Goal: Task Accomplishment & Management: Use online tool/utility

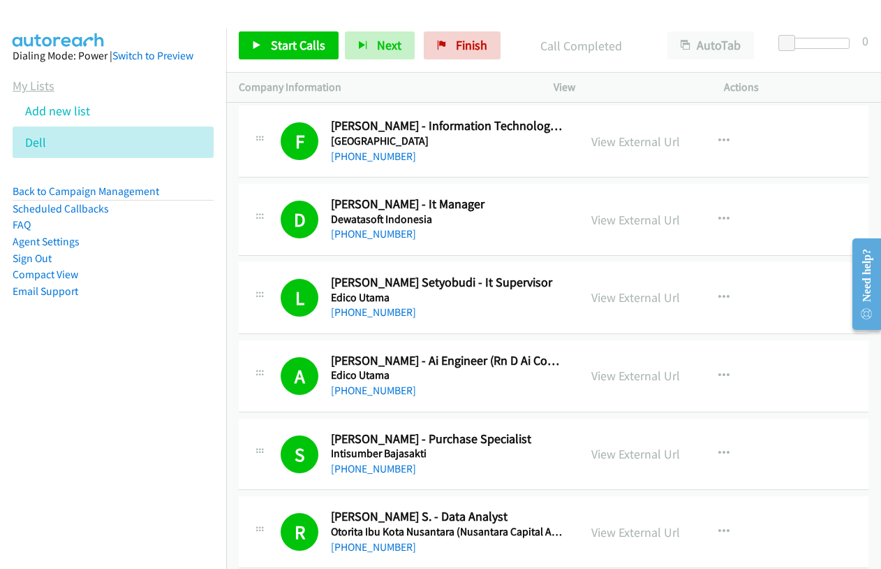
scroll to position [9569, 0]
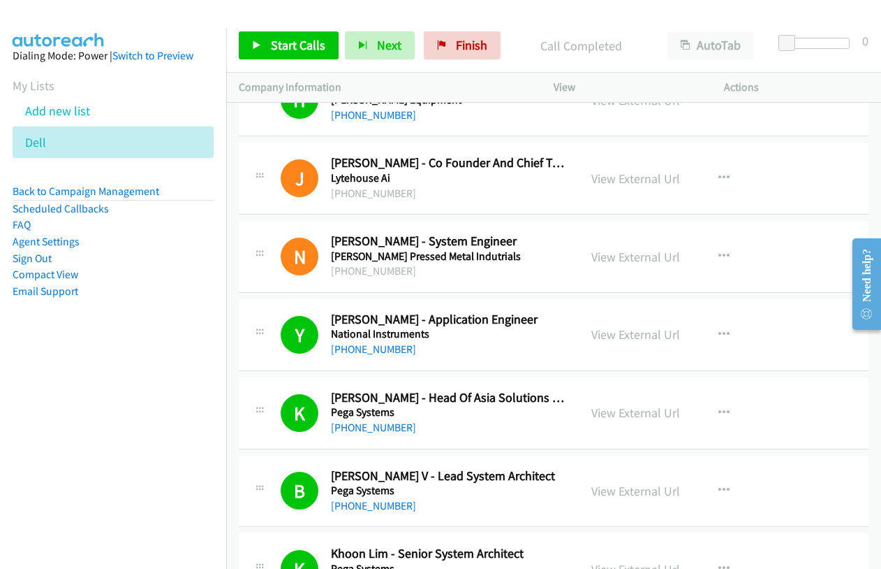
click at [47, 119] on li "Add new list" at bounding box center [126, 110] width 226 height 31
click at [46, 109] on link "Add new list" at bounding box center [57, 111] width 65 height 16
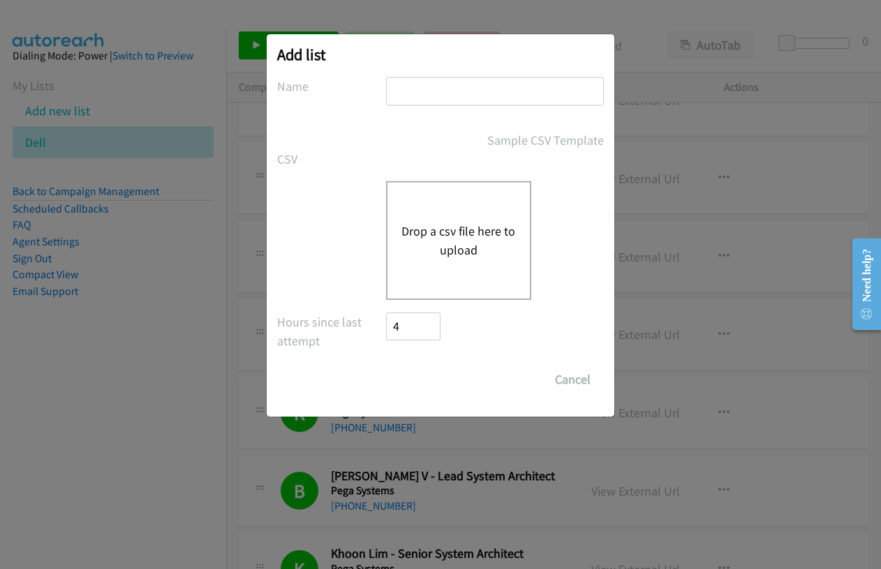
click at [457, 85] on input "text" at bounding box center [495, 91] width 218 height 29
type input "hp"
click at [423, 231] on button "Drop a csv file here to upload" at bounding box center [459, 240] width 115 height 38
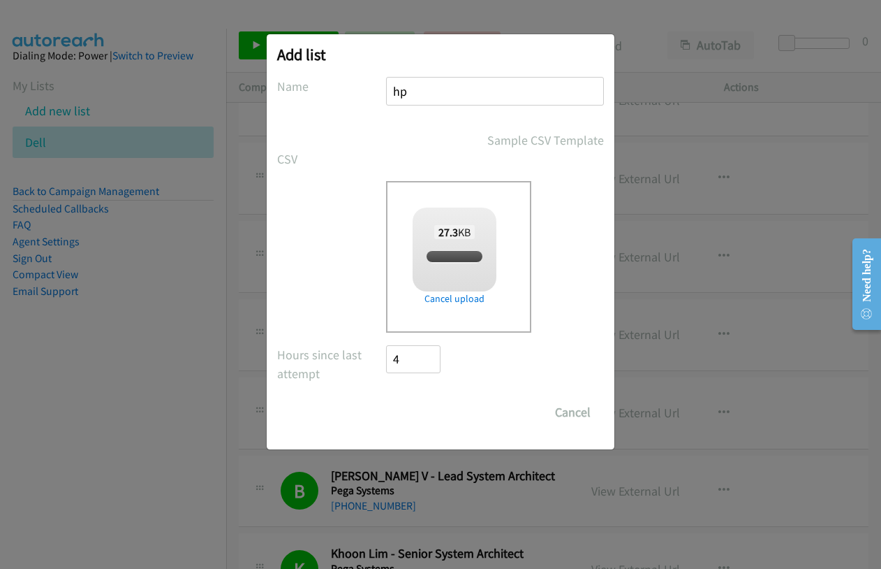
checkbox input "true"
click at [423, 410] on input "Save List" at bounding box center [422, 412] width 73 height 28
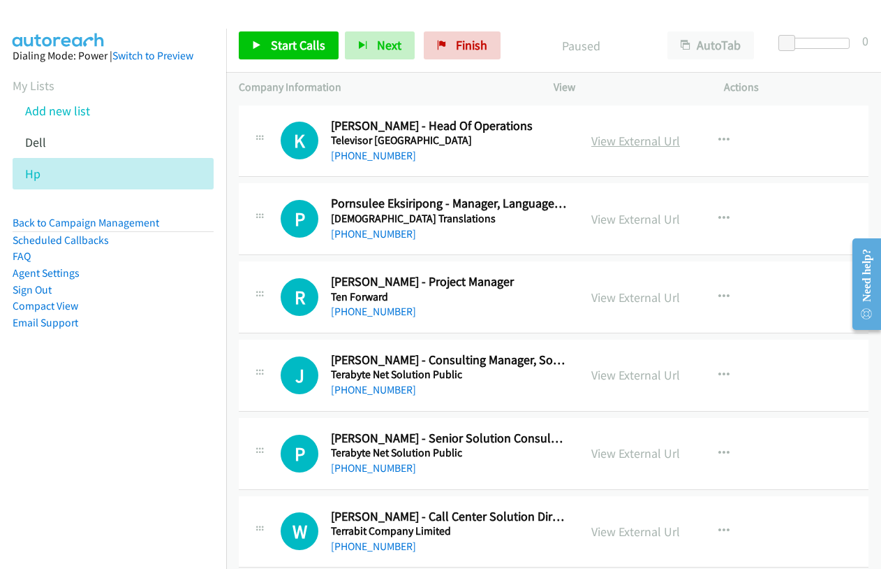
click at [652, 138] on link "View External Url" at bounding box center [636, 141] width 89 height 16
click at [268, 52] on link "Start Calls" at bounding box center [289, 45] width 100 height 28
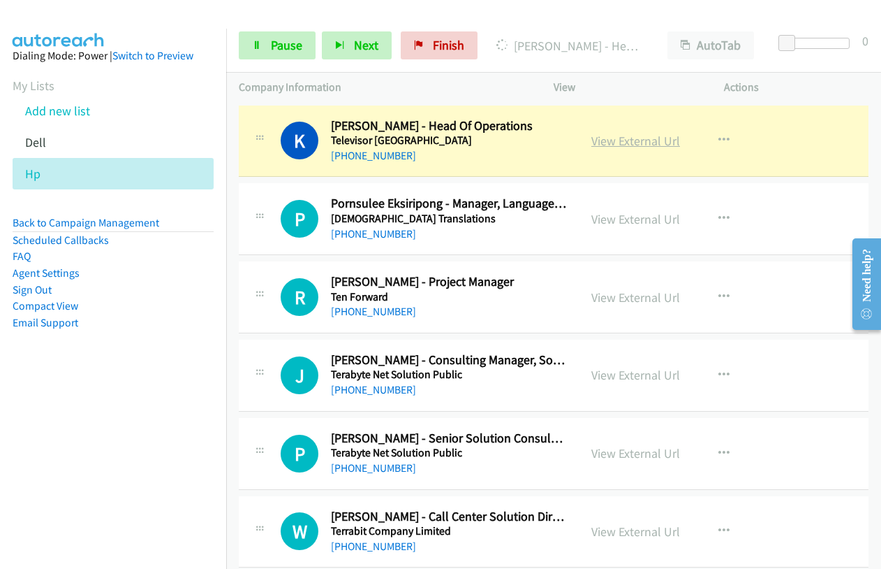
click at [639, 139] on link "View External Url" at bounding box center [636, 141] width 89 height 16
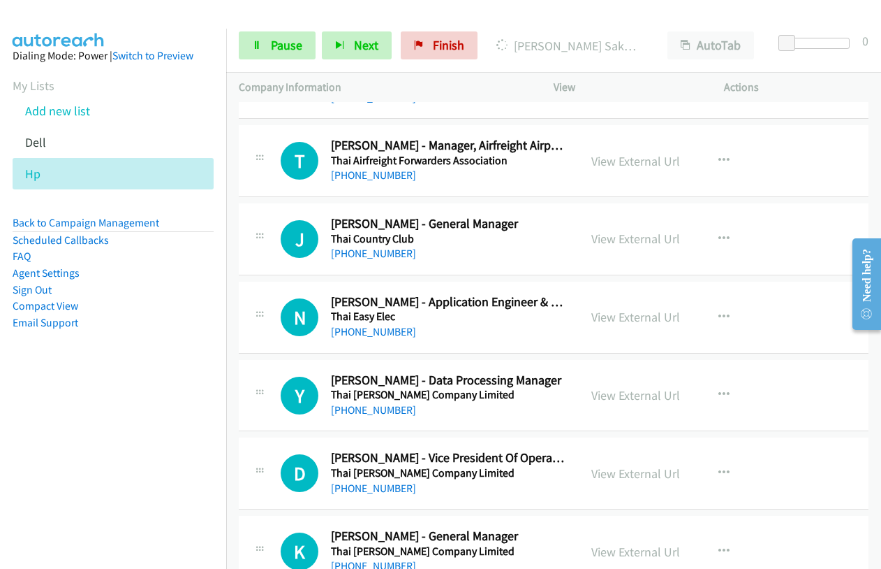
scroll to position [559, 0]
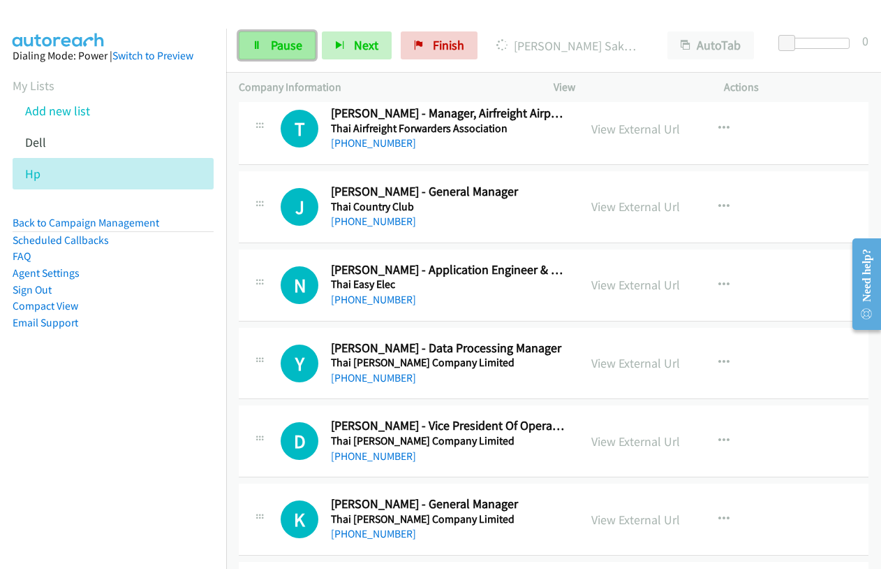
click at [277, 48] on span "Pause" at bounding box center [286, 45] width 31 height 16
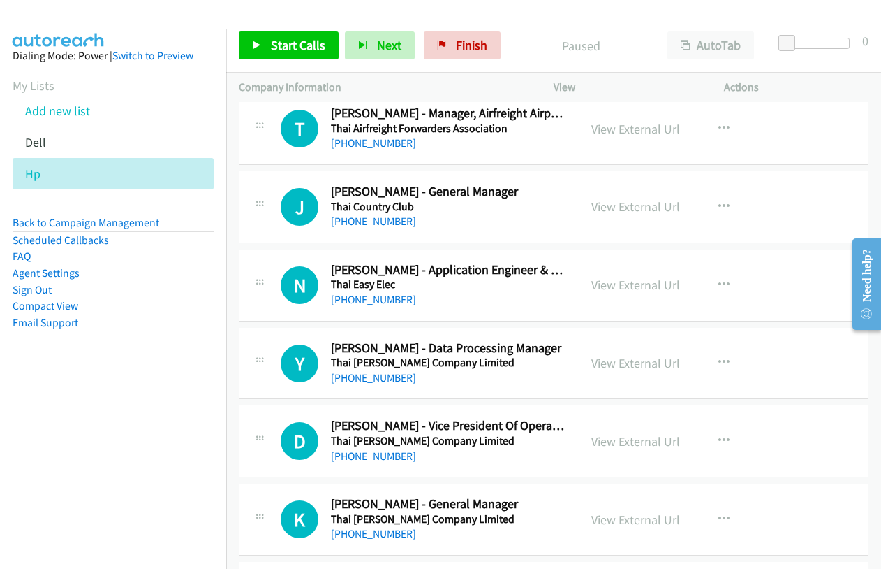
click at [634, 442] on link "View External Url" at bounding box center [636, 441] width 89 height 16
click at [596, 519] on link "View External Url" at bounding box center [636, 519] width 89 height 16
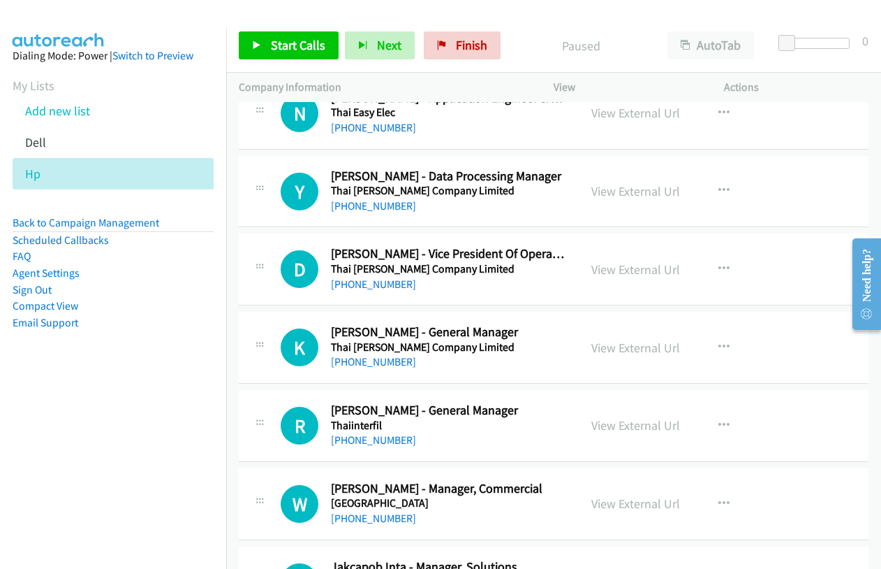
scroll to position [768, 0]
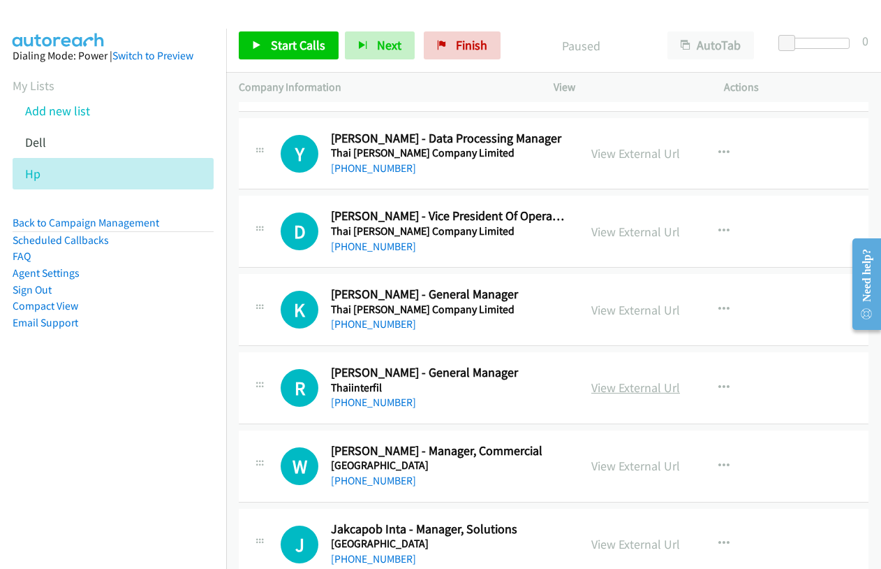
click at [654, 383] on link "View External Url" at bounding box center [636, 387] width 89 height 16
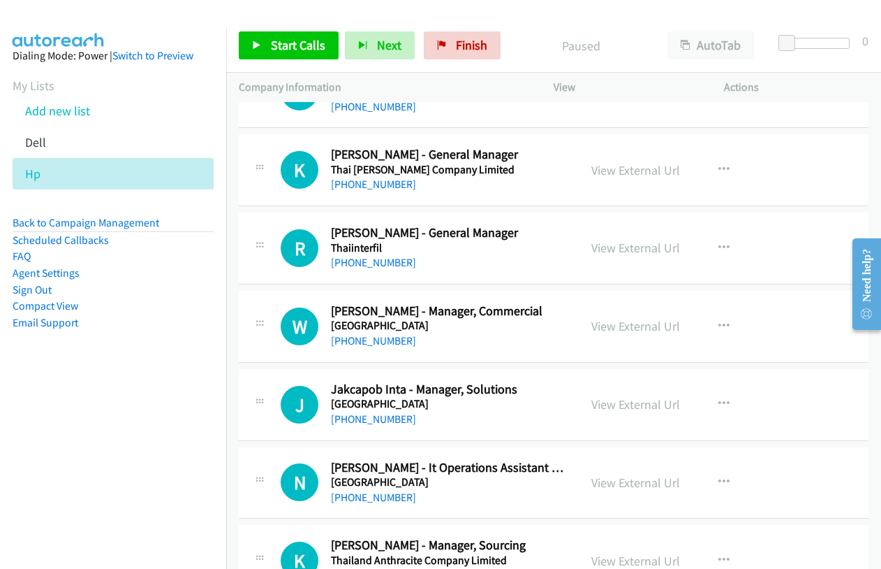
scroll to position [1048, 0]
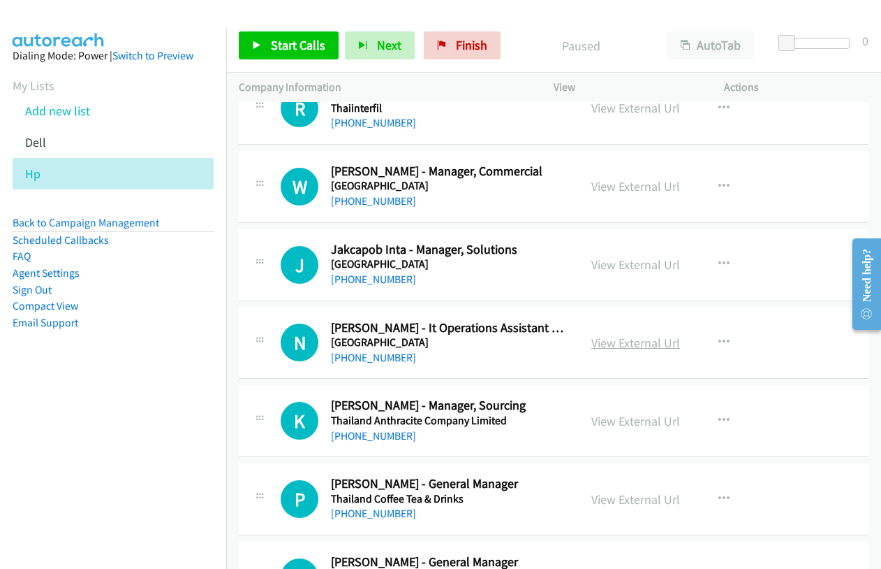
click at [628, 342] on link "View External Url" at bounding box center [636, 343] width 89 height 16
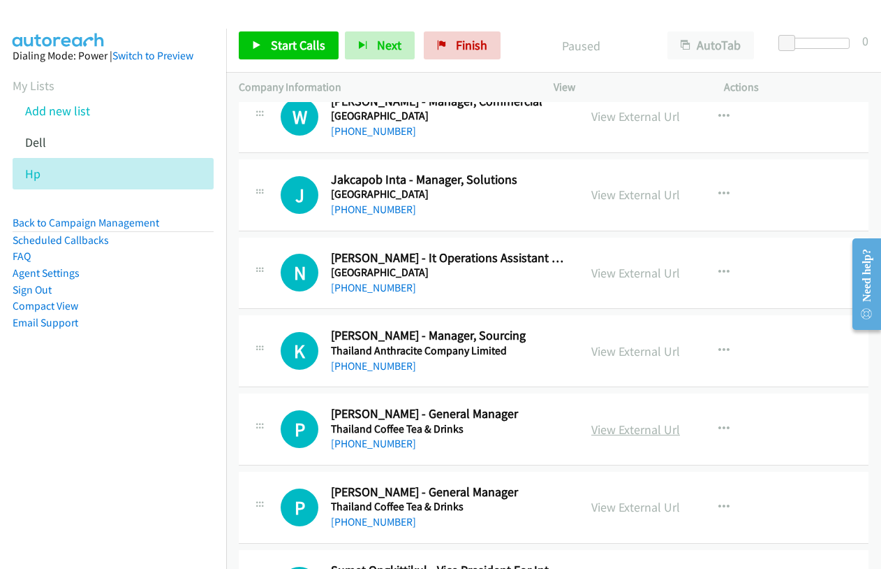
click at [631, 427] on link "View External Url" at bounding box center [636, 429] width 89 height 16
click at [631, 506] on link "View External Url" at bounding box center [636, 507] width 89 height 16
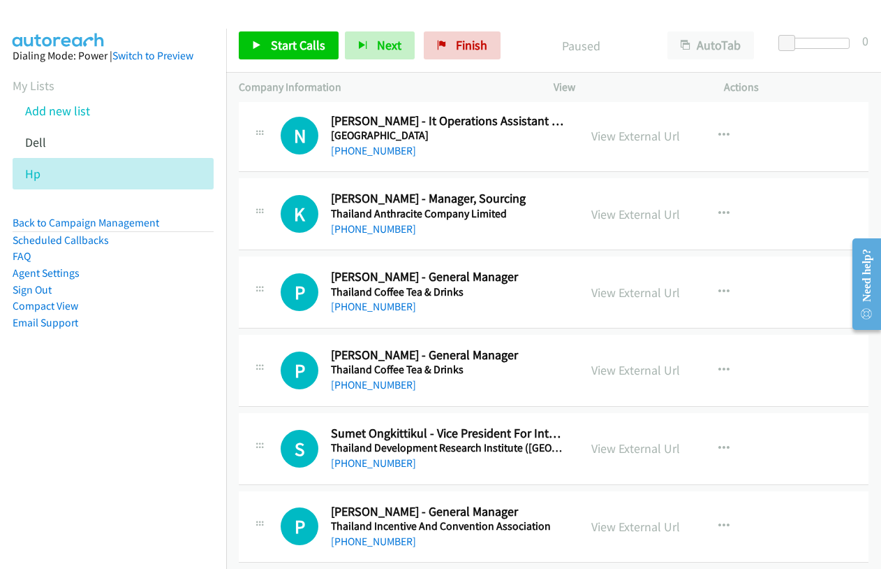
scroll to position [1327, 0]
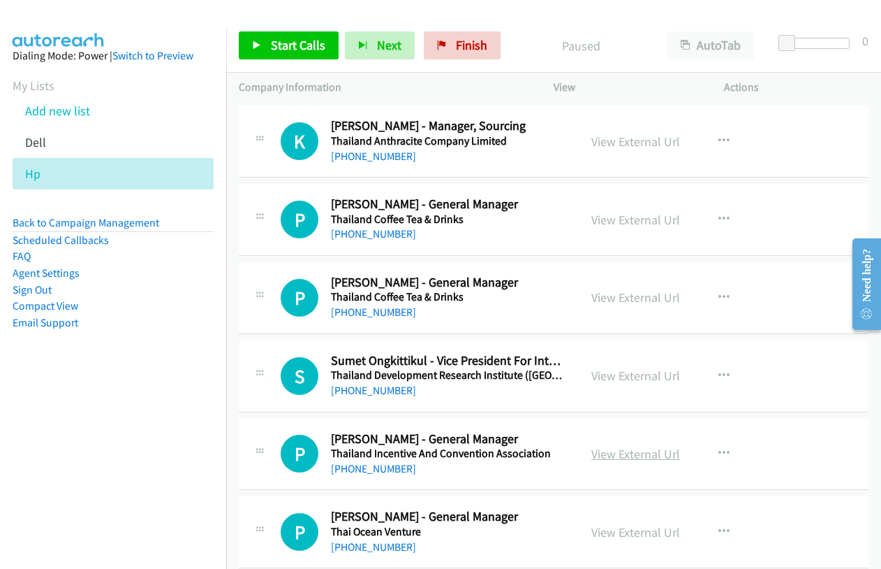
click at [639, 459] on link "View External Url" at bounding box center [636, 454] width 89 height 16
click at [623, 533] on link "View External Url" at bounding box center [636, 532] width 89 height 16
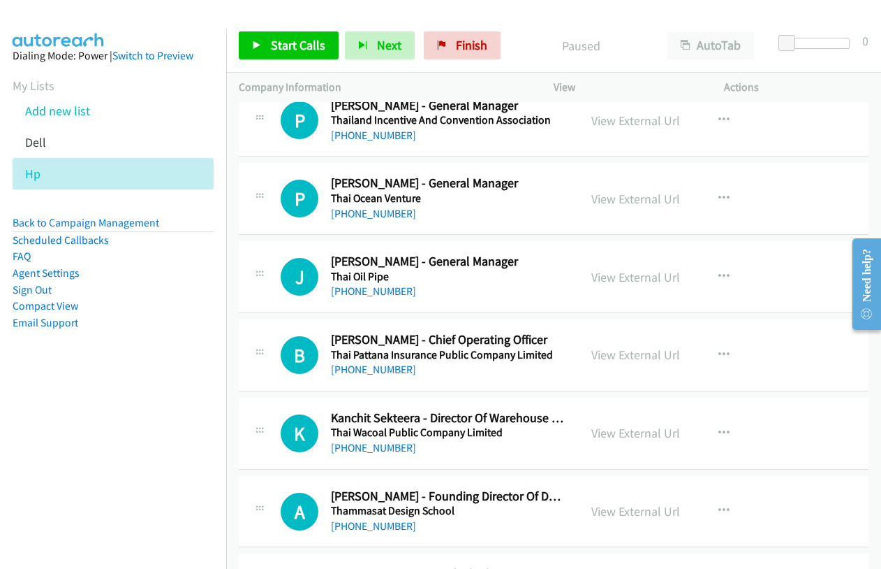
scroll to position [1676, 0]
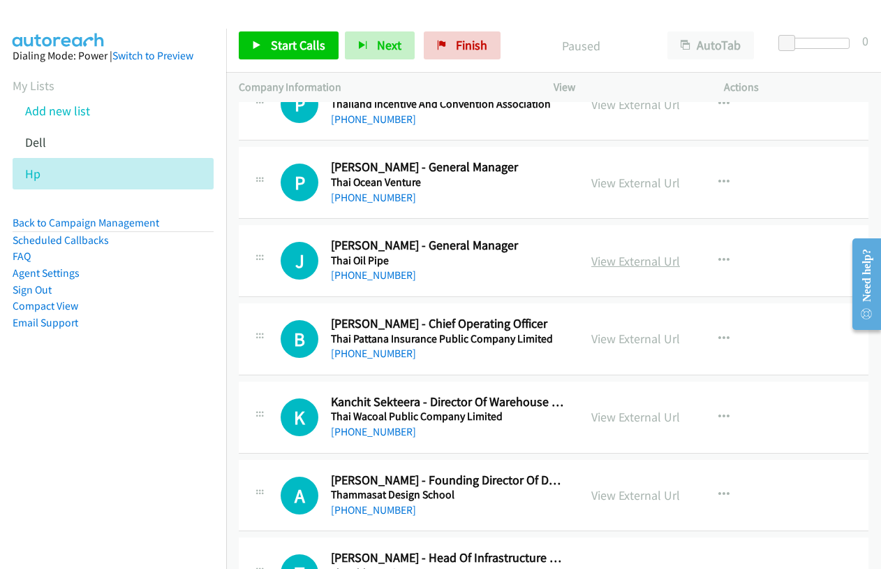
click at [641, 263] on link "View External Url" at bounding box center [636, 261] width 89 height 16
click at [630, 339] on link "View External Url" at bounding box center [636, 338] width 89 height 16
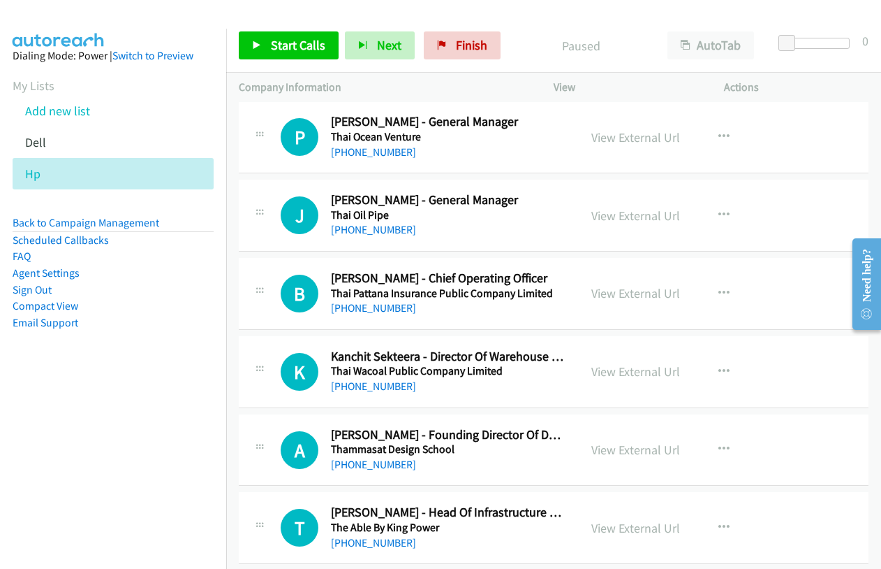
scroll to position [1746, 0]
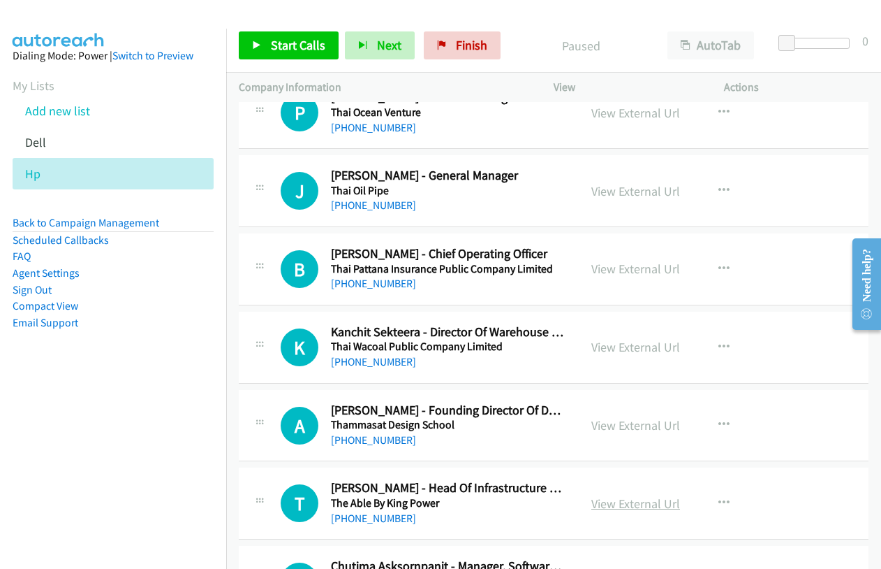
click at [640, 505] on link "View External Url" at bounding box center [636, 503] width 89 height 16
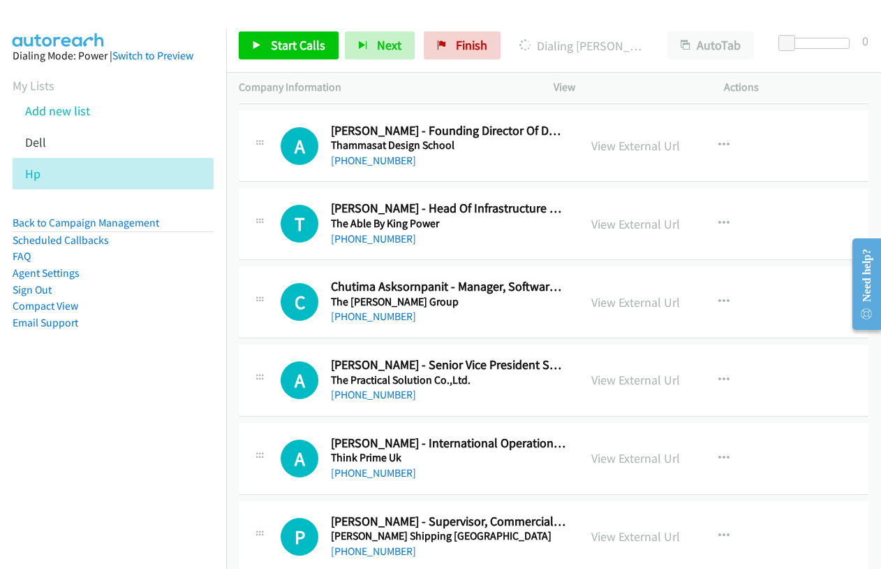
scroll to position [2095, 0]
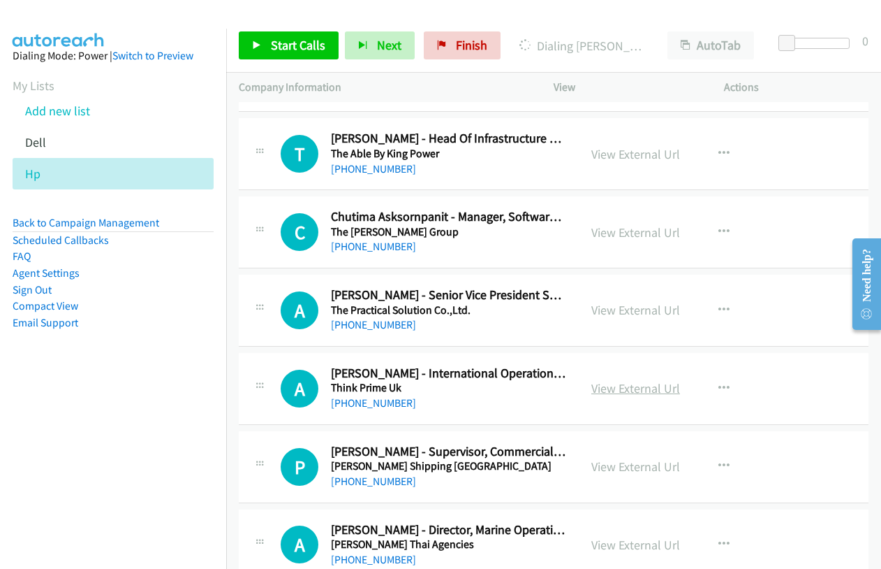
click at [641, 389] on link "View External Url" at bounding box center [636, 388] width 89 height 16
click at [633, 470] on link "View External Url" at bounding box center [636, 466] width 89 height 16
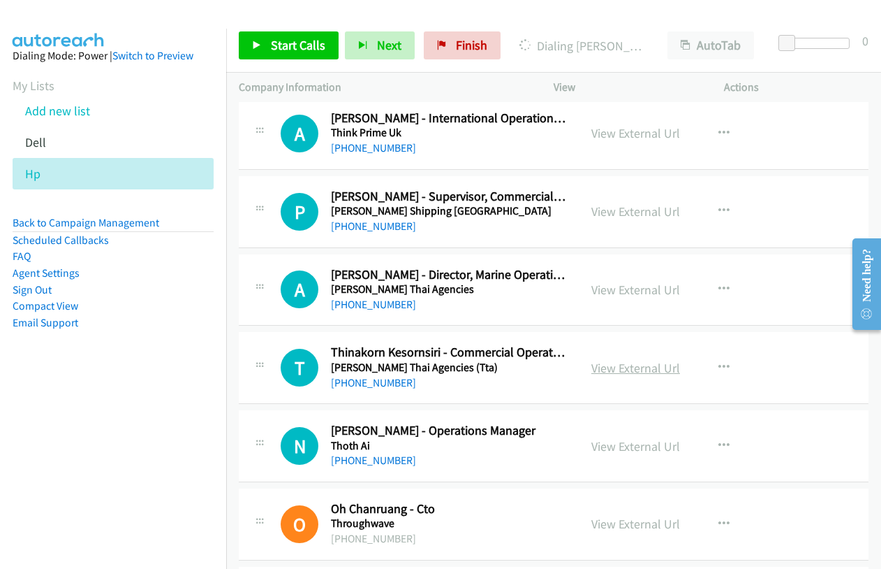
scroll to position [2375, 0]
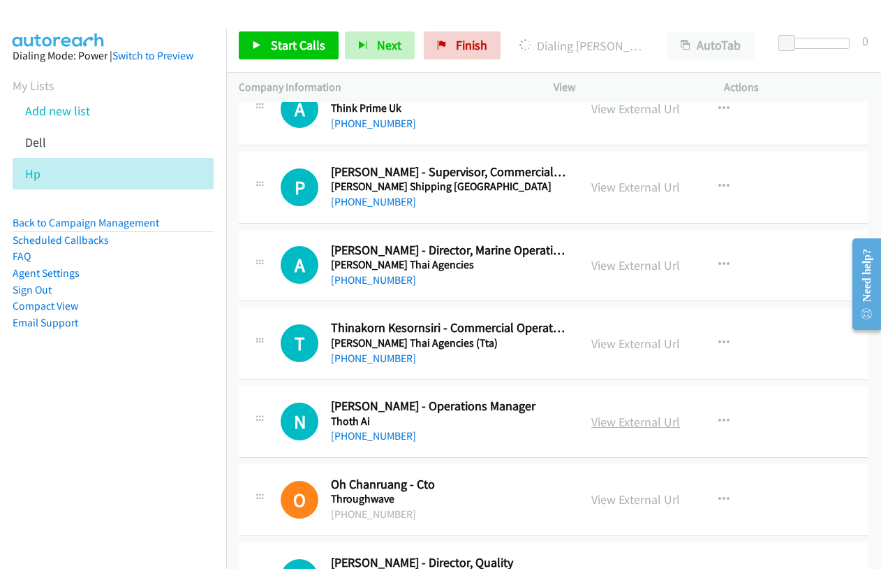
click at [633, 417] on link "View External Url" at bounding box center [636, 422] width 89 height 16
click at [641, 492] on link "View External Url" at bounding box center [636, 499] width 89 height 16
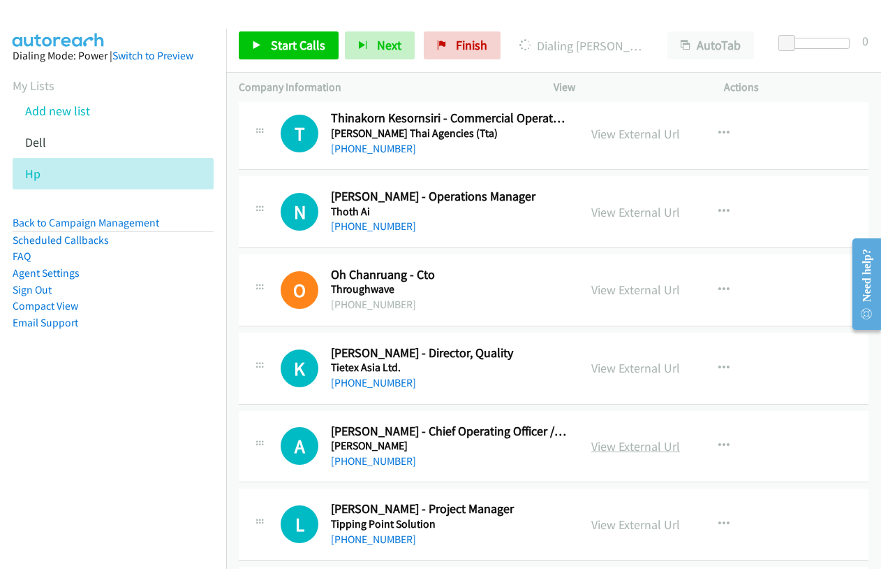
click at [626, 444] on link "View External Url" at bounding box center [636, 446] width 89 height 16
